Goal: Task Accomplishment & Management: Manage account settings

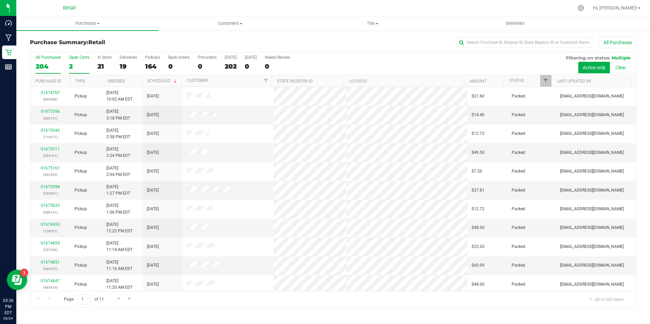
click at [77, 60] on label "Open Carts 2" at bounding box center [79, 64] width 20 height 19
click at [0, 0] on input "Open Carts 2" at bounding box center [0, 0] width 0 height 0
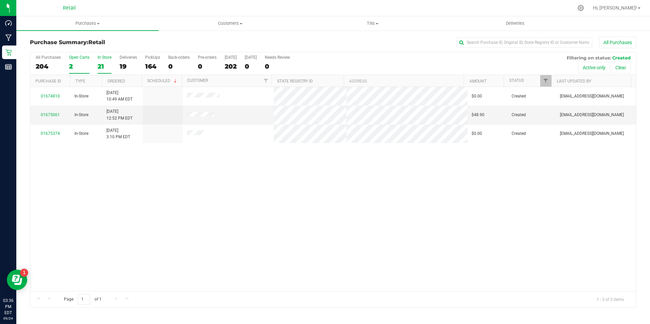
click at [101, 63] on div "21" at bounding box center [105, 67] width 14 height 8
click at [0, 0] on input "In Store 21" at bounding box center [0, 0] width 0 height 0
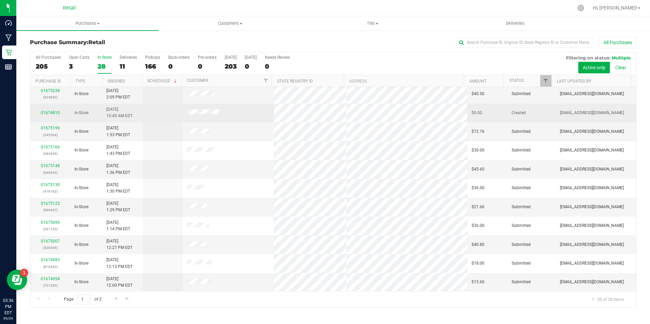
scroll to position [172, 0]
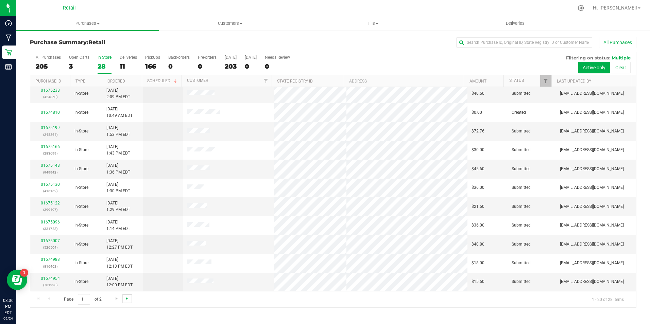
click at [128, 299] on span "Go to the last page" at bounding box center [126, 298] width 5 height 5
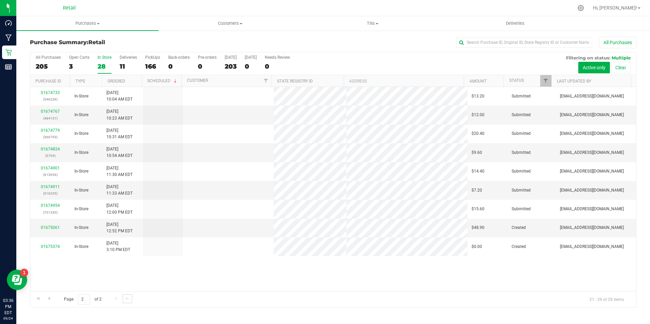
scroll to position [0, 0]
click at [521, 40] on input "text" at bounding box center [524, 42] width 136 height 10
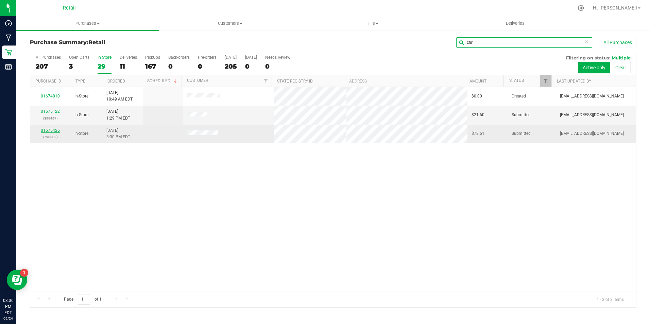
type input "chri"
click at [54, 131] on link "01675426" at bounding box center [50, 130] width 19 height 5
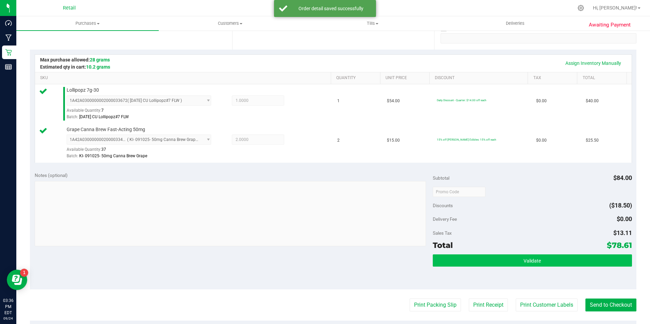
scroll to position [204, 0]
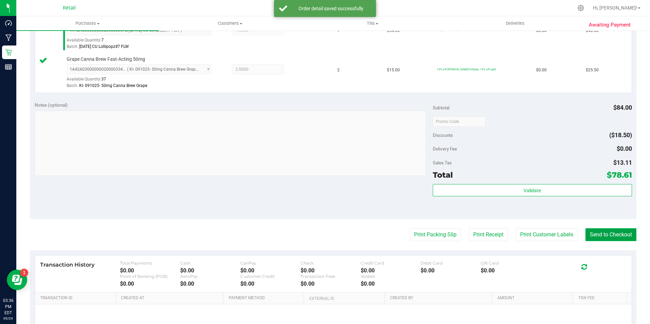
click at [602, 237] on button "Send to Checkout" at bounding box center [610, 234] width 51 height 13
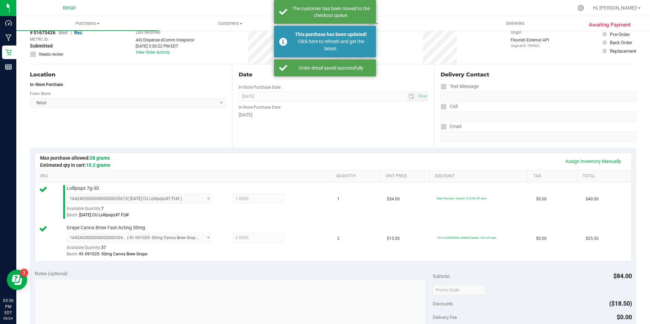
scroll to position [0, 0]
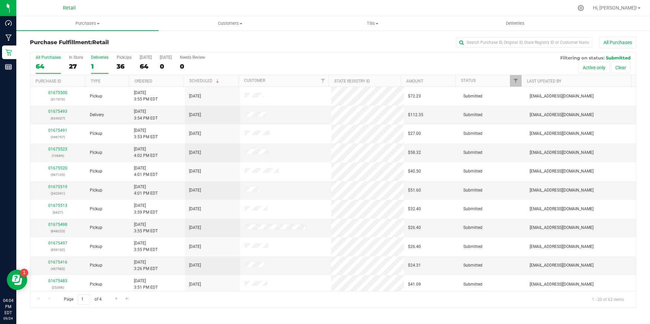
click at [97, 64] on div "1" at bounding box center [99, 67] width 17 height 8
click at [0, 0] on input "Deliveries 1" at bounding box center [0, 0] width 0 height 0
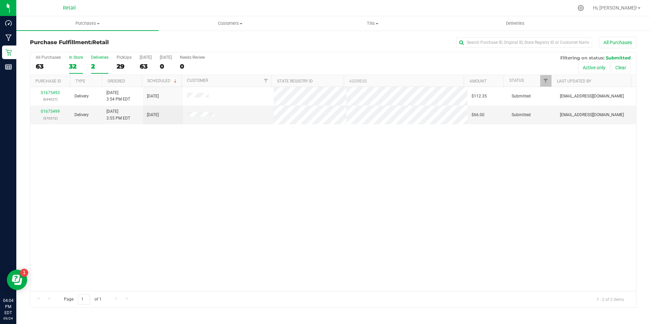
click at [75, 64] on div "32" at bounding box center [76, 67] width 14 height 8
click at [0, 0] on input "In Store 32" at bounding box center [0, 0] width 0 height 0
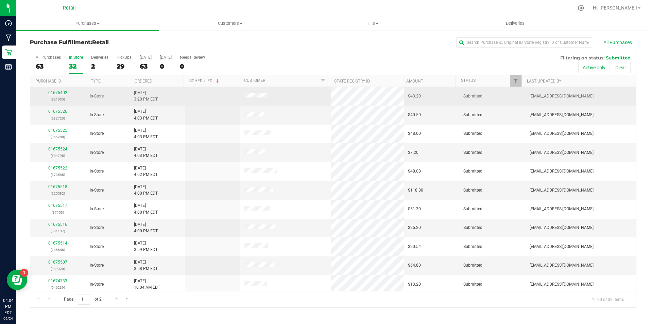
click at [66, 94] on link "01675402" at bounding box center [57, 92] width 19 height 5
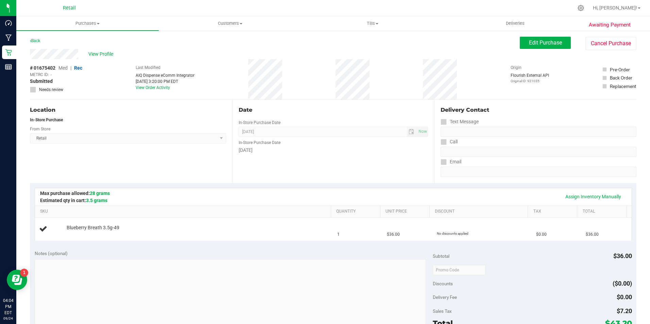
click at [25, 41] on div "Awaiting Payment Back Edit Purchase Cancel Purchase View Profile # 01675402 Med…" at bounding box center [332, 285] width 633 height 510
click at [33, 40] on link "Back" at bounding box center [35, 40] width 10 height 5
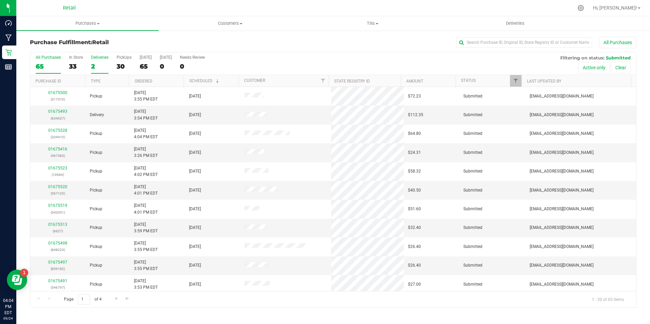
click at [91, 65] on div "2" at bounding box center [99, 67] width 17 height 8
click at [0, 0] on input "Deliveries 2" at bounding box center [0, 0] width 0 height 0
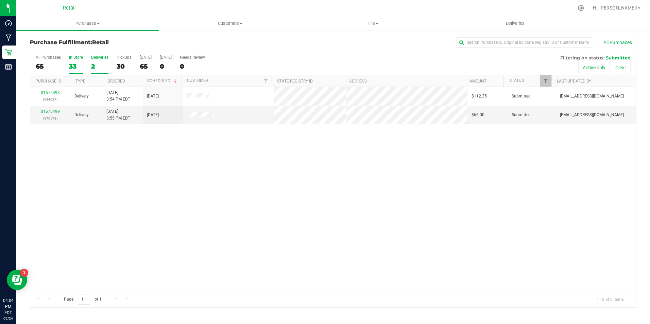
click at [71, 65] on div "33" at bounding box center [76, 67] width 14 height 8
click at [0, 0] on input "In Store 33" at bounding box center [0, 0] width 0 height 0
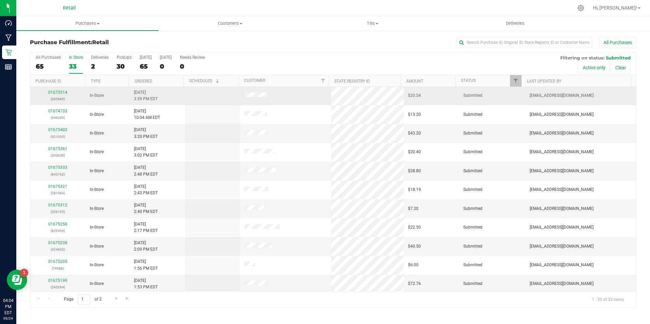
scroll to position [172, 0]
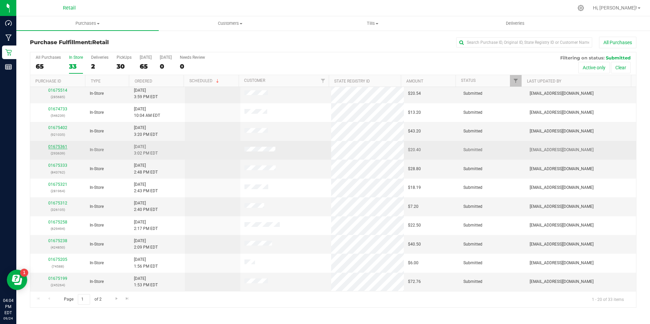
click at [56, 145] on link "01675361" at bounding box center [57, 146] width 19 height 5
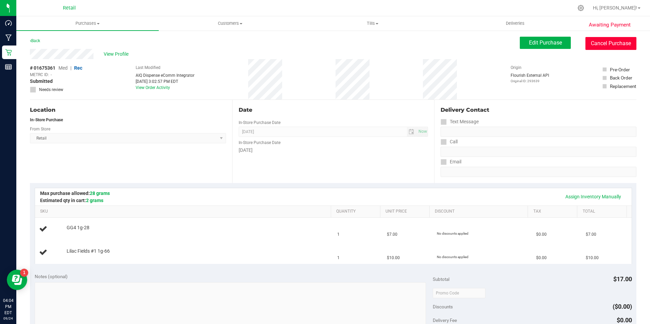
click at [585, 38] on button "Cancel Purchase" at bounding box center [610, 43] width 51 height 13
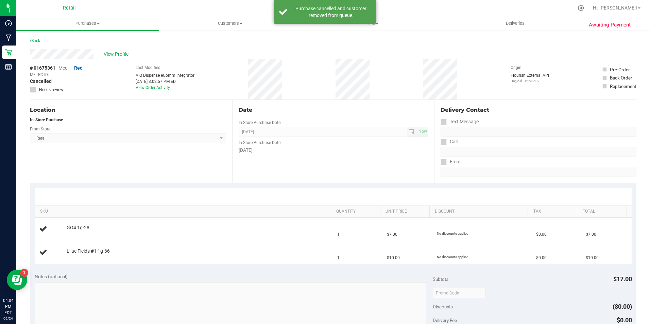
click at [77, 33] on div "Awaiting Payment Back View Profile # 01675361 Med | Rec METRC ID: - Cancelled N…" at bounding box center [332, 296] width 633 height 533
click at [36, 40] on link "Back" at bounding box center [35, 40] width 10 height 5
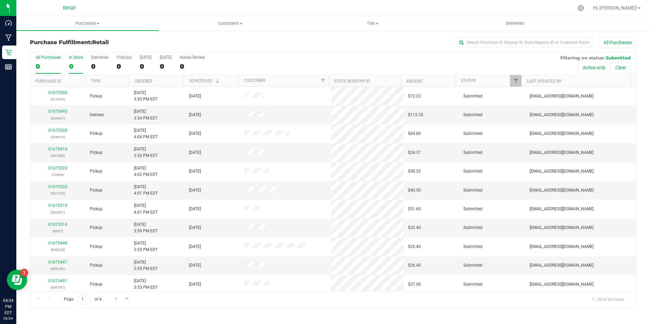
click at [76, 63] on div "0" at bounding box center [76, 67] width 14 height 8
click at [0, 0] on input "In Store 0" at bounding box center [0, 0] width 0 height 0
click at [76, 63] on div "0" at bounding box center [76, 67] width 14 height 8
click at [0, 0] on input "In Store 0" at bounding box center [0, 0] width 0 height 0
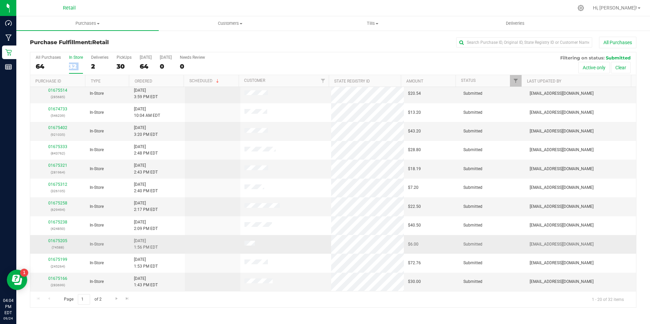
scroll to position [172, 0]
click at [60, 280] on link "01675166" at bounding box center [57, 278] width 19 height 5
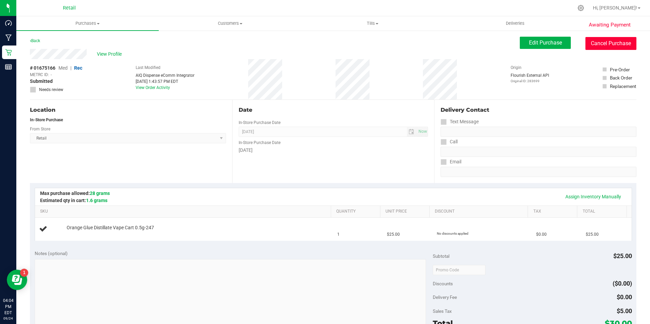
click at [590, 39] on button "Cancel Purchase" at bounding box center [610, 43] width 51 height 13
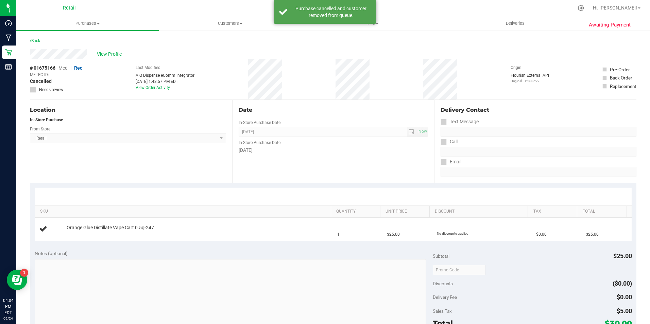
click at [37, 39] on link "Back" at bounding box center [35, 40] width 10 height 5
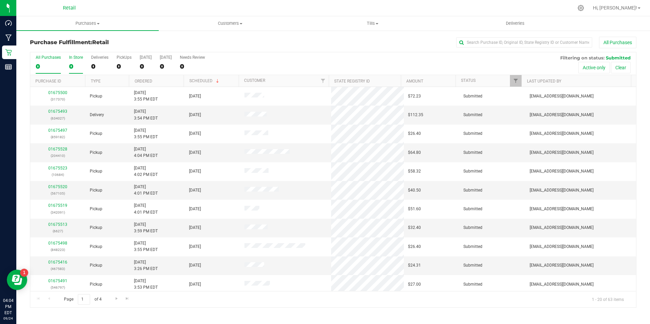
click at [81, 63] on div "0" at bounding box center [76, 67] width 14 height 8
click at [0, 0] on input "In Store 0" at bounding box center [0, 0] width 0 height 0
click at [81, 63] on div "32" at bounding box center [76, 67] width 14 height 8
click at [0, 0] on input "In Store 32" at bounding box center [0, 0] width 0 height 0
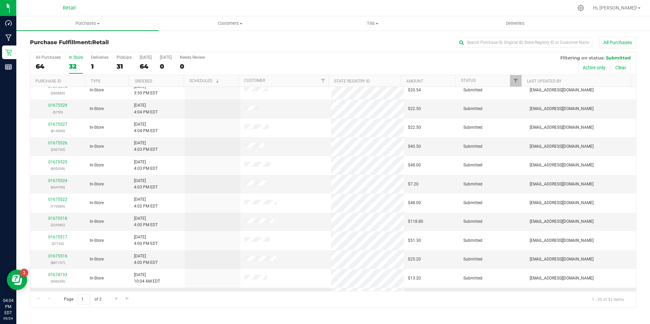
scroll to position [2, 0]
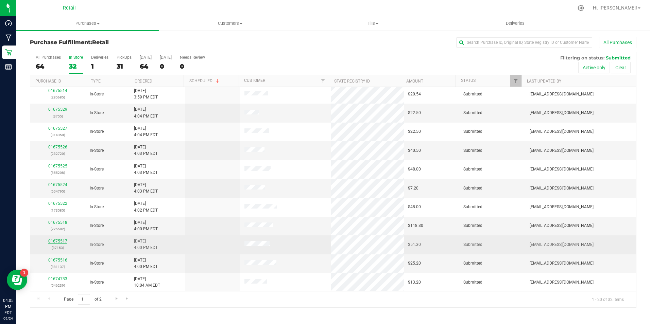
click at [65, 241] on link "01675517" at bounding box center [57, 241] width 19 height 5
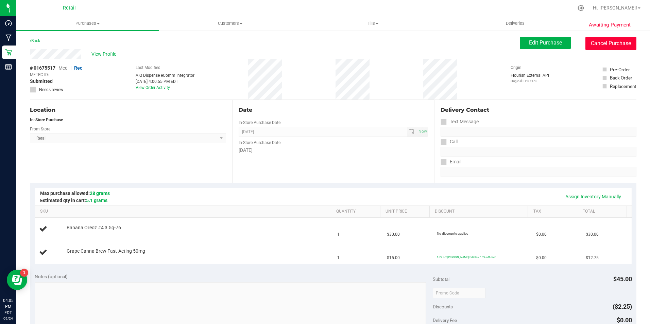
click at [601, 41] on button "Cancel Purchase" at bounding box center [610, 43] width 51 height 13
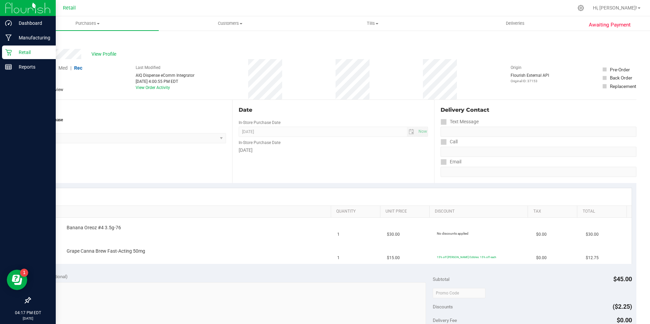
click at [14, 49] on p "Retail" at bounding box center [32, 52] width 41 height 8
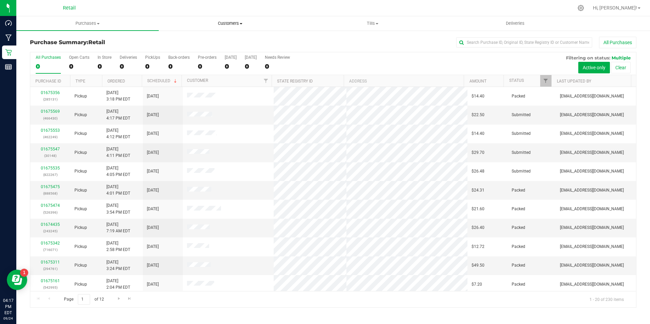
click at [217, 22] on span "Customers" at bounding box center [230, 23] width 142 height 6
click at [195, 40] on span "All customers" at bounding box center [183, 41] width 49 height 6
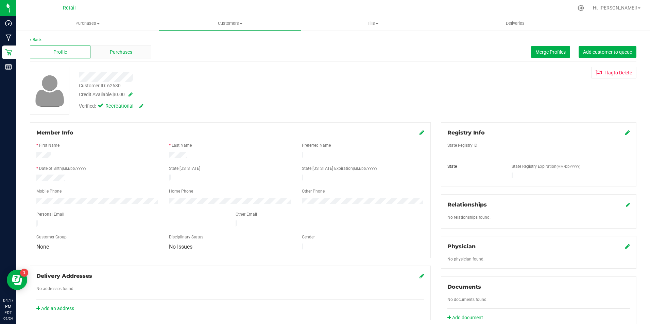
click at [130, 48] on div "Purchases" at bounding box center [120, 52] width 60 height 13
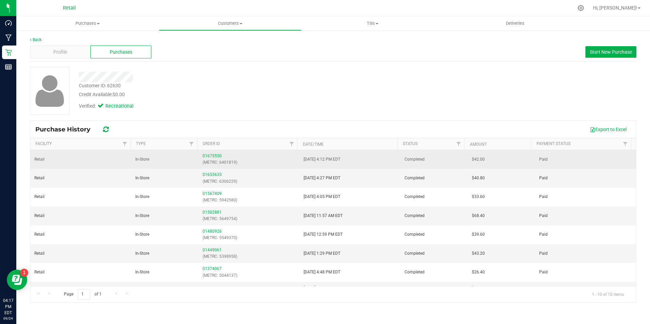
drag, startPoint x: 224, startPoint y: 156, endPoint x: 217, endPoint y: 156, distance: 6.1
click at [223, 156] on div "01675550 (METRC: 6401819)" at bounding box center [249, 159] width 93 height 13
click at [215, 156] on link "01675550" at bounding box center [212, 156] width 19 height 5
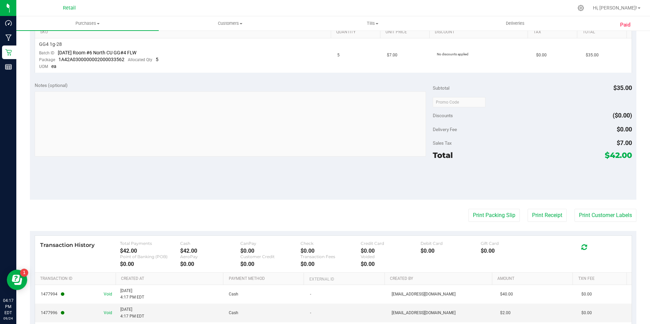
scroll to position [235, 0]
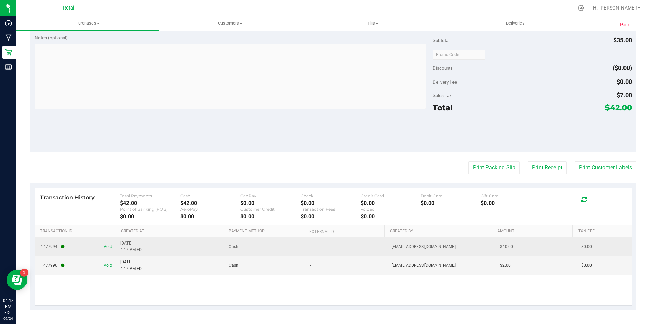
click at [106, 250] on td "1477994 Void" at bounding box center [75, 247] width 81 height 19
click at [106, 247] on span "Void" at bounding box center [108, 247] width 8 height 6
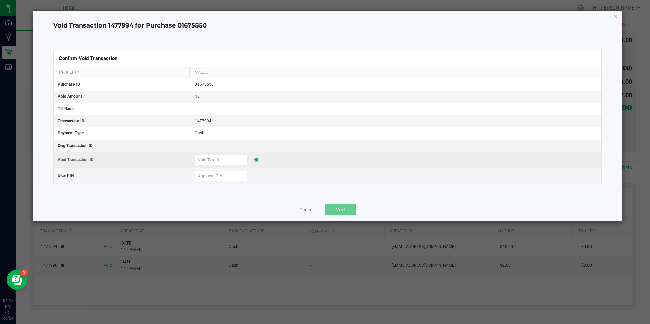
click at [214, 162] on input "text" at bounding box center [221, 160] width 53 height 10
type input "5"
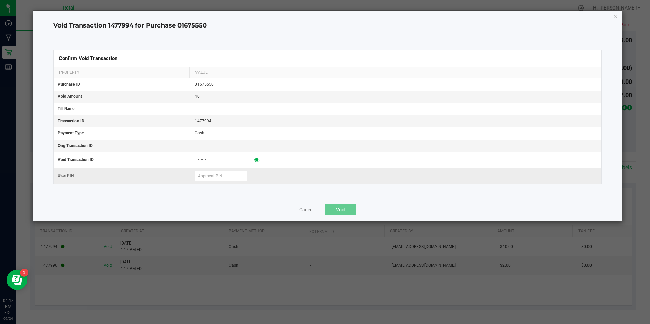
type input "[DATE]"
click at [232, 179] on input "text" at bounding box center [221, 176] width 53 height 10
type input "571204"
click at [340, 210] on span "Void" at bounding box center [341, 209] width 10 height 5
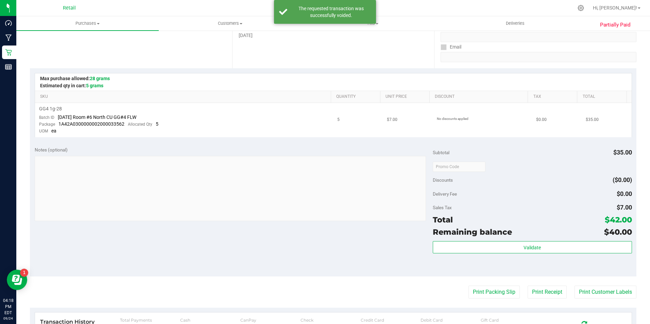
scroll to position [0, 0]
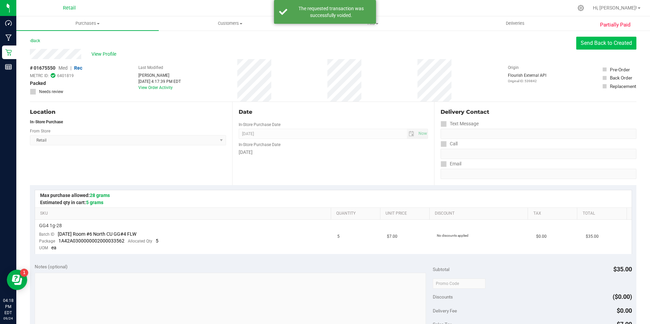
click at [611, 40] on button "Send Back to Created" at bounding box center [606, 43] width 60 height 13
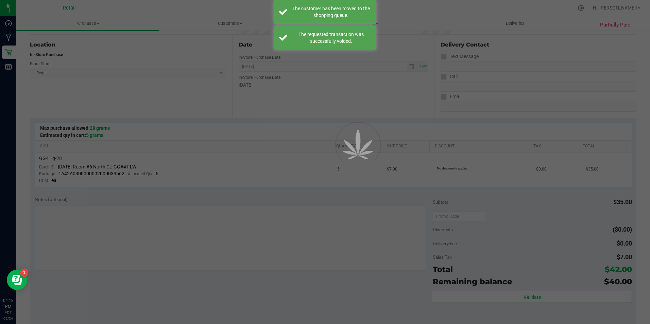
scroll to position [170, 0]
